Goal: Task Accomplishment & Management: Use online tool/utility

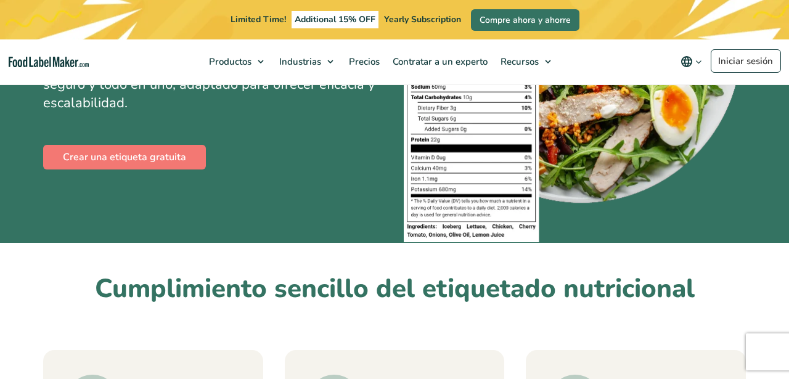
scroll to position [248, 0]
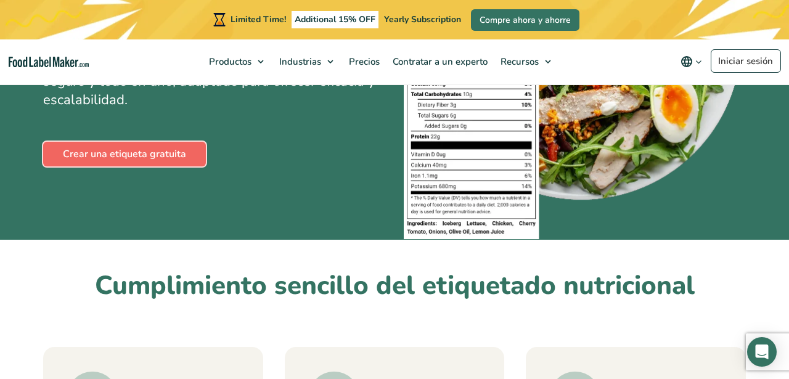
click at [165, 156] on link "Crear una etiqueta gratuita" at bounding box center [124, 154] width 163 height 25
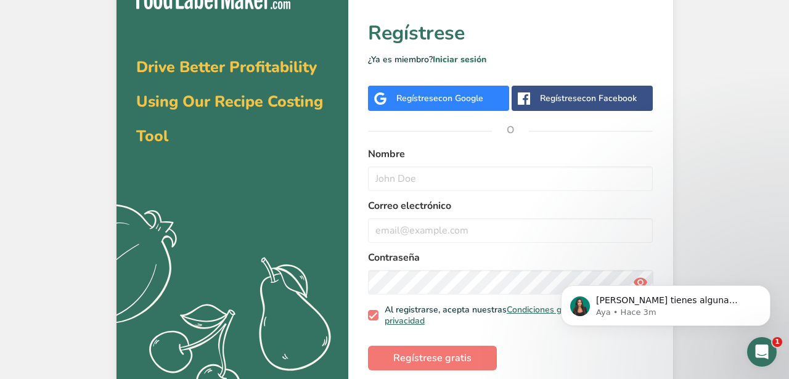
scroll to position [38, 0]
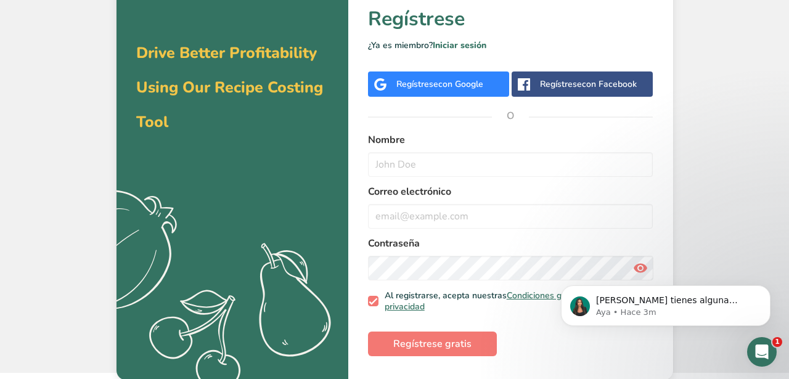
click at [458, 87] on span "con Google" at bounding box center [460, 84] width 45 height 12
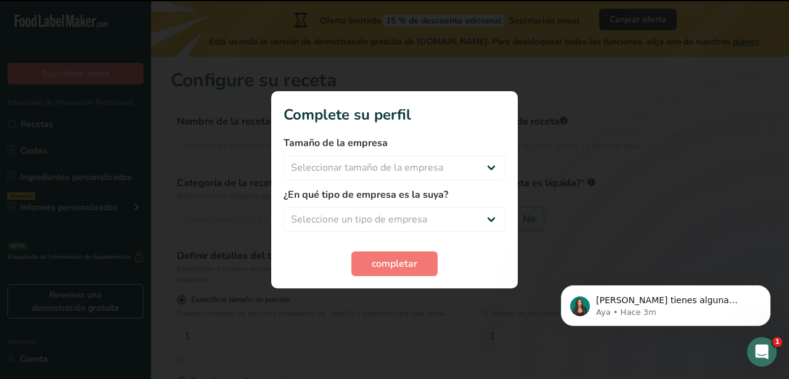
click at [408, 181] on form "Tamaño de la empresa Seleccionar tamaño de la empresa Menos de 10 empleados De …" at bounding box center [394, 206] width 222 height 140
click at [408, 173] on select "Seleccionar tamaño de la empresa Menos de 10 empleados De 10 a 50 empleados De …" at bounding box center [394, 167] width 222 height 25
click at [283, 155] on select "Seleccionar tamaño de la empresa Menos de 10 empleados De 10 a 50 empleados De …" at bounding box center [394, 167] width 222 height 25
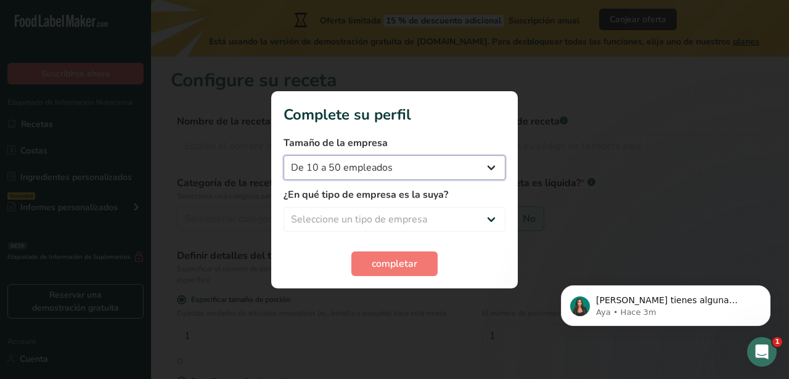
click at [412, 175] on select "Menos de 10 empleados De 10 a 50 empleados De 51 a 500 empleados Más de 500 emp…" at bounding box center [394, 167] width 222 height 25
click at [283, 155] on select "Menos de 10 empleados De 10 a 50 empleados De 51 a 500 empleados Más de 500 emp…" at bounding box center [394, 167] width 222 height 25
click at [412, 164] on select "Menos de 10 empleados De 10 a 50 empleados De 51 a 500 empleados Más de 500 emp…" at bounding box center [394, 167] width 222 height 25
select select "1"
click at [283, 155] on select "Menos de 10 empleados De 10 a 50 empleados De 51 a 500 empleados Más de 500 emp…" at bounding box center [394, 167] width 222 height 25
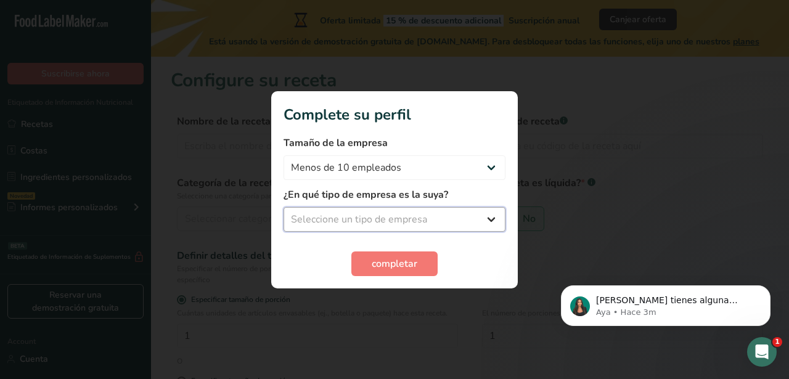
click at [420, 215] on select "Seleccione un tipo de empresa Fabricante de alimentos envasados Restaurante y c…" at bounding box center [394, 219] width 222 height 25
select select "1"
click at [283, 207] on select "Seleccione un tipo de empresa Fabricante de alimentos envasados Restaurante y c…" at bounding box center [394, 219] width 222 height 25
click at [403, 266] on span "completar" at bounding box center [394, 263] width 46 height 15
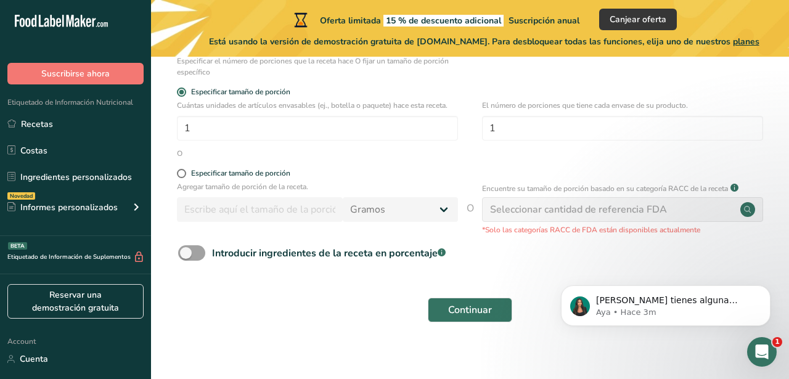
scroll to position [217, 0]
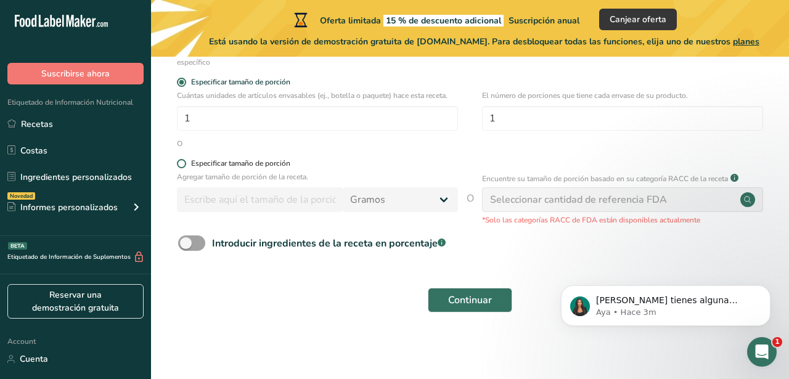
click at [277, 164] on div "Especificar tamaño de porción" at bounding box center [240, 163] width 99 height 9
click at [185, 164] on input "Especificar tamaño de porción" at bounding box center [181, 164] width 8 height 8
radio input "true"
radio input "false"
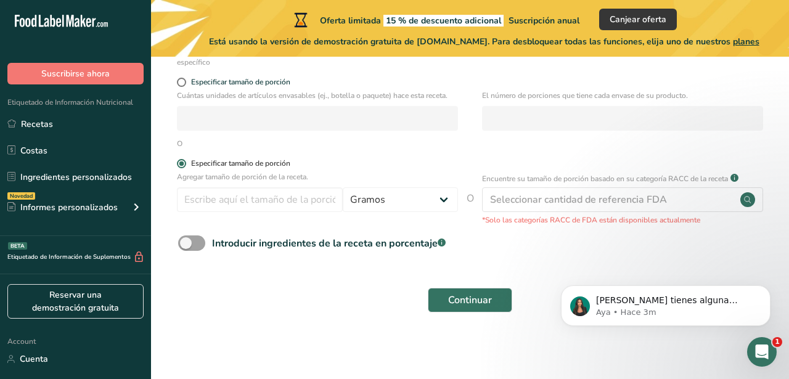
click at [277, 164] on div "Especificar tamaño de porción" at bounding box center [240, 163] width 99 height 9
click at [185, 164] on input "Especificar tamaño de porción" at bounding box center [181, 164] width 8 height 8
click at [267, 83] on span "Especificar tamaño de porción" at bounding box center [238, 82] width 104 height 9
click at [185, 83] on input "Especificar tamaño de porción" at bounding box center [181, 82] width 8 height 8
radio input "true"
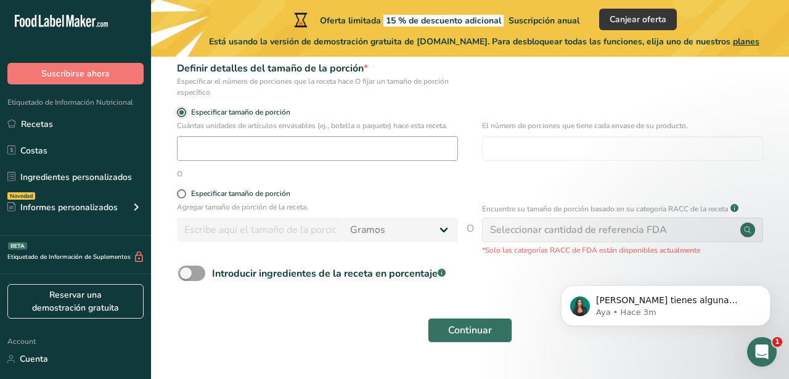
scroll to position [185, 0]
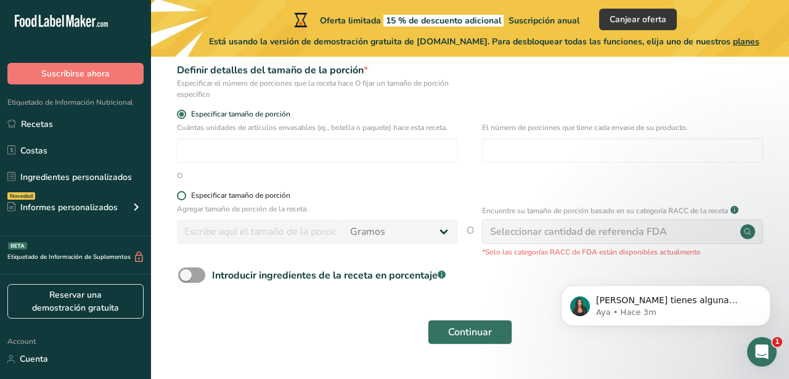
click at [278, 194] on div "Especificar tamaño de porción" at bounding box center [240, 195] width 99 height 9
click at [185, 194] on input "Especificar tamaño de porción" at bounding box center [181, 196] width 8 height 8
radio input "true"
radio input "false"
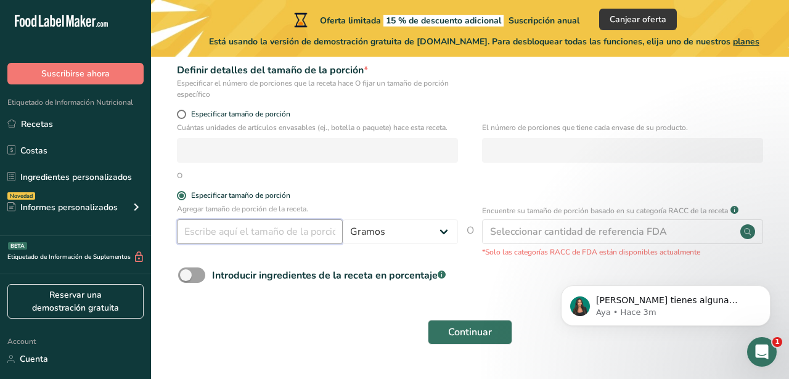
click at [286, 231] on input "number" at bounding box center [260, 231] width 166 height 25
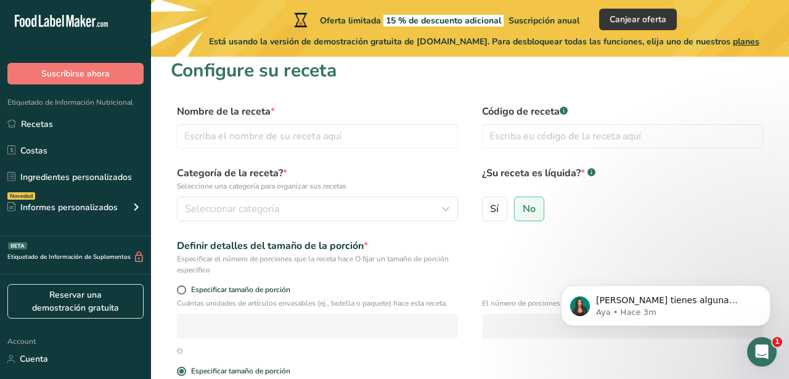
scroll to position [0, 0]
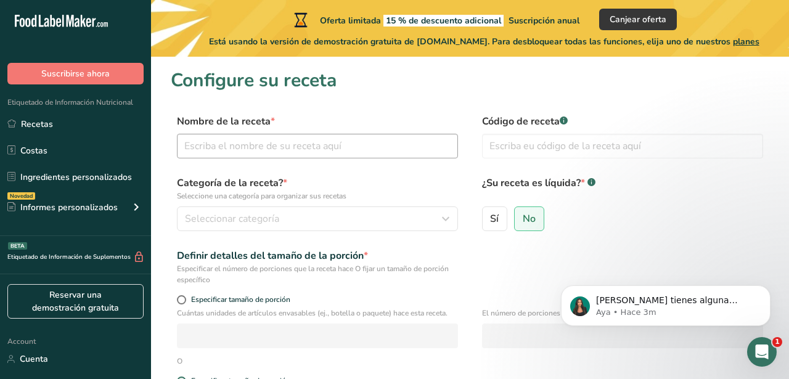
type input "0.002"
click at [303, 137] on input "text" at bounding box center [317, 146] width 281 height 25
type input "Macadamias Cubiertas con Cocoa"
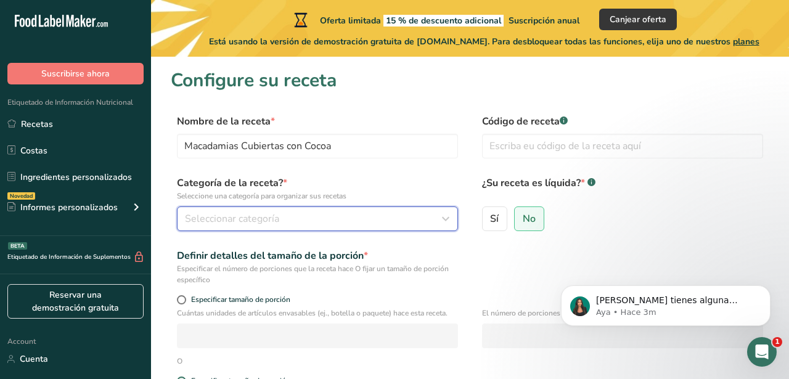
click at [317, 222] on div "Seleccionar categoría" at bounding box center [314, 218] width 258 height 15
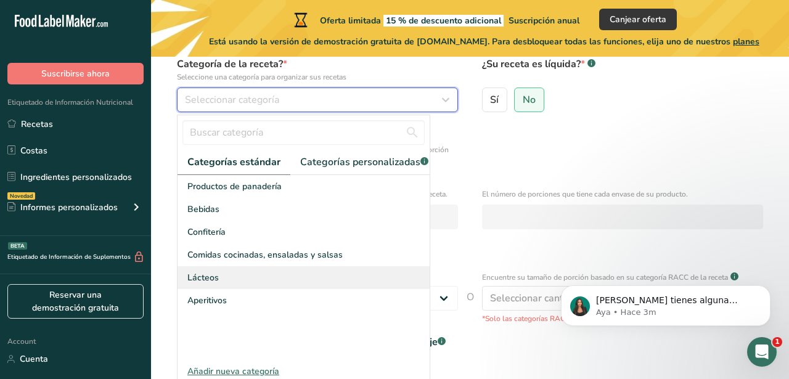
scroll to position [128, 0]
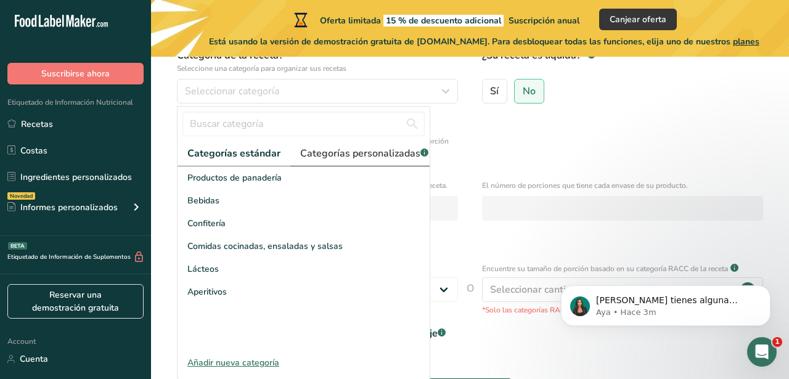
click at [346, 155] on span "Categorías personalizadas .a-a{fill:#347362;}.b-a{fill:#fff;}" at bounding box center [364, 153] width 128 height 15
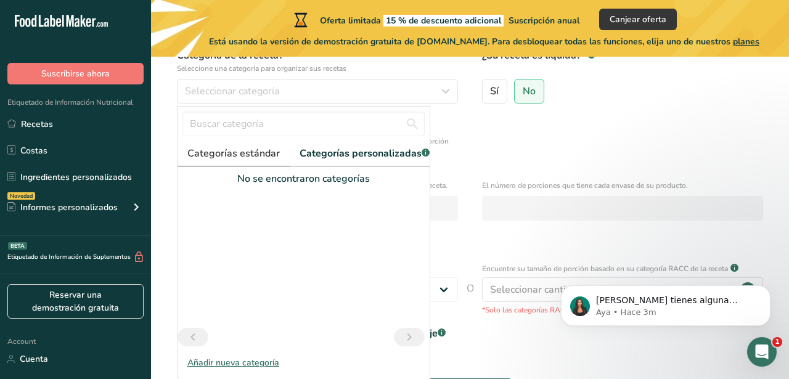
click at [217, 153] on span "Categorías estándar" at bounding box center [233, 153] width 92 height 15
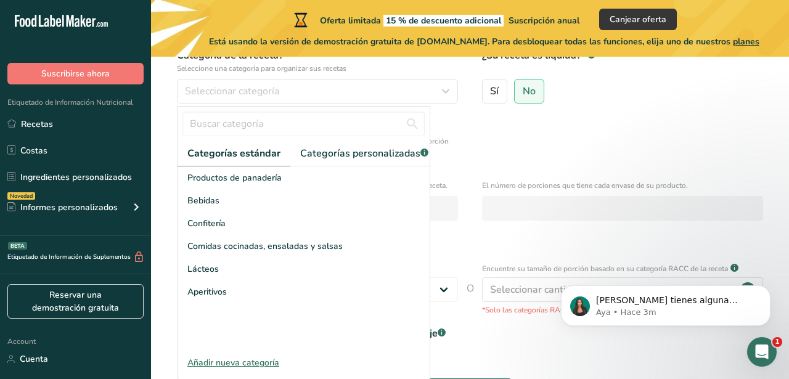
click at [238, 368] on div "Añadir nueva categoría" at bounding box center [303, 362] width 252 height 13
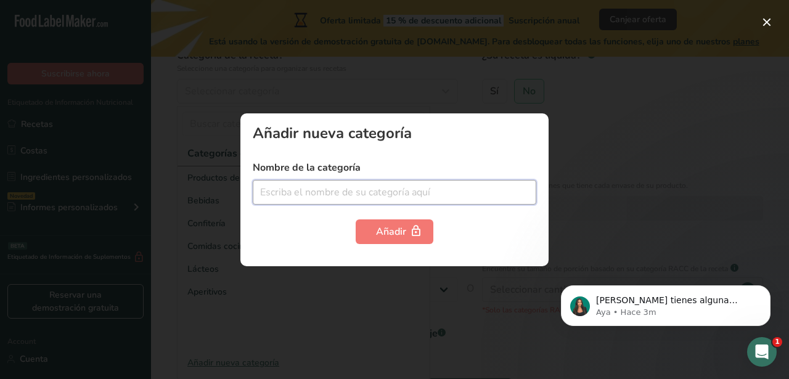
click at [371, 193] on input "text" at bounding box center [394, 192] width 283 height 25
type input "Cubiertos de Cocoa"
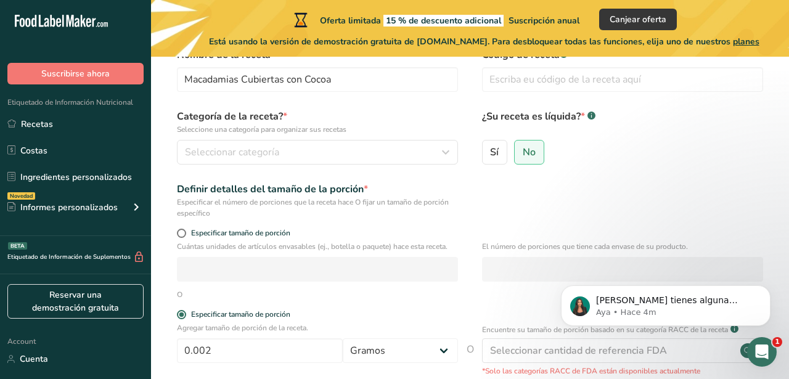
scroll to position [65, 0]
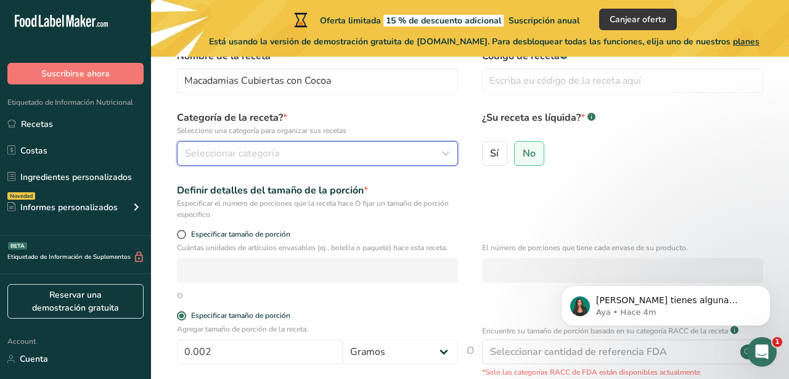
click at [306, 150] on div "Seleccionar categoría" at bounding box center [314, 153] width 258 height 15
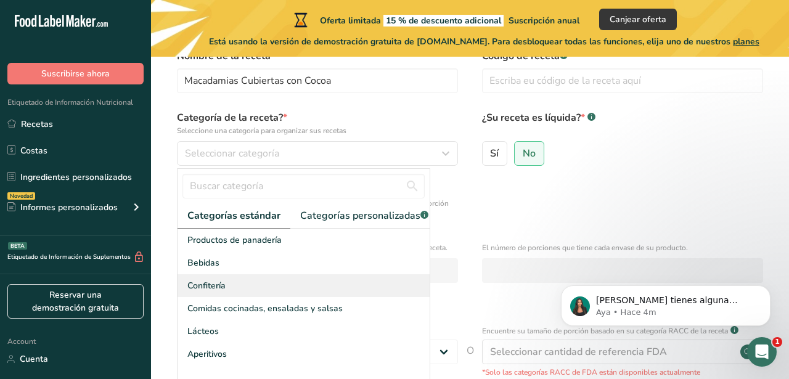
click at [294, 283] on div "Confitería" at bounding box center [303, 285] width 252 height 23
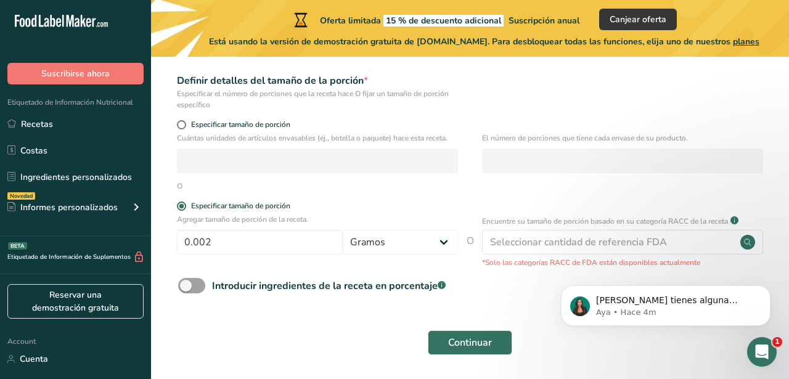
scroll to position [181, 0]
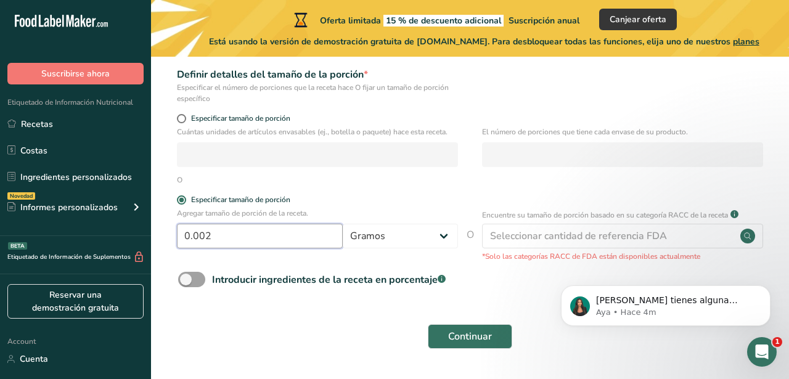
click at [267, 239] on input "0.002" at bounding box center [260, 236] width 166 height 25
type input "0"
type input "3"
type input "250"
click at [516, 277] on div "Introducir ingredientes de la receta en porcentaje .a-a{fill:#347362;}.b-a{fill…" at bounding box center [470, 284] width 598 height 25
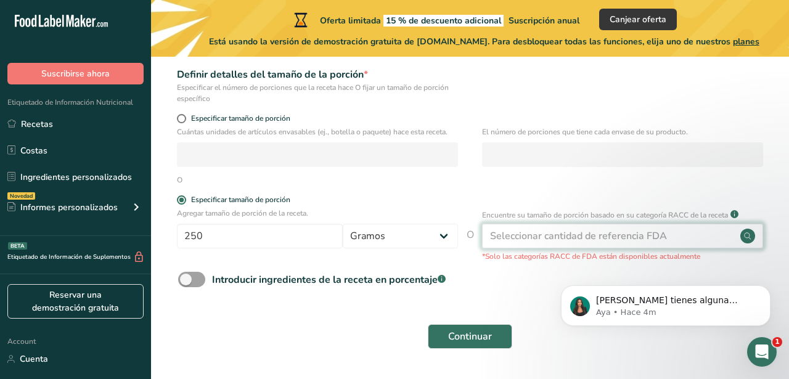
click at [584, 233] on div "Seleccionar cantidad de referencia FDA" at bounding box center [578, 236] width 177 height 15
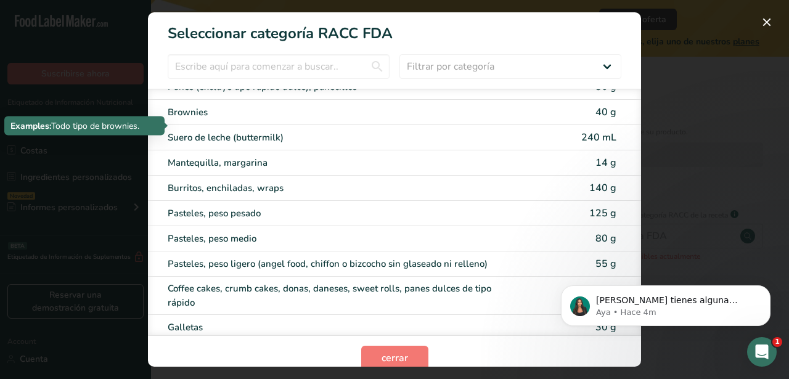
scroll to position [94, 0]
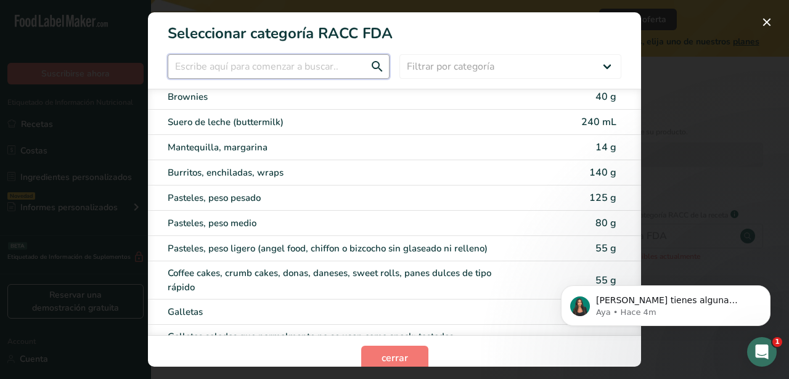
click at [354, 60] on input "RACC Category Selection Modal" at bounding box center [279, 66] width 222 height 25
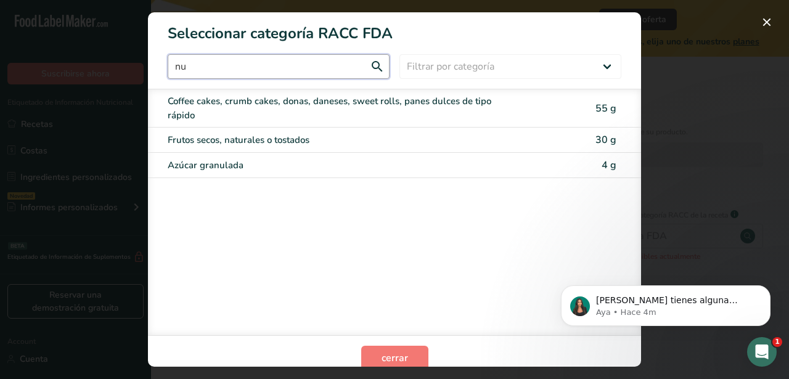
scroll to position [0, 0]
type input "n"
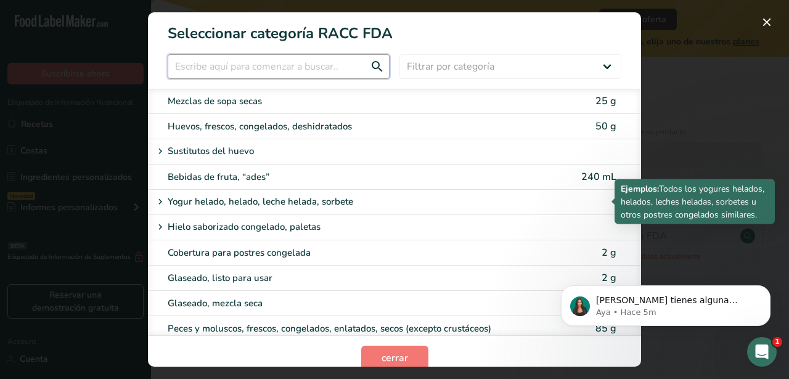
scroll to position [924, 0]
